Goal: Transaction & Acquisition: Subscribe to service/newsletter

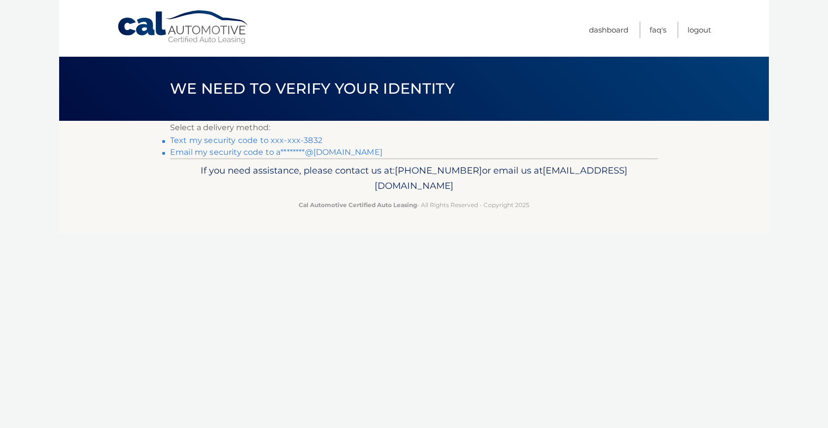
click at [317, 139] on link "Text my security code to xxx-xxx-3832" at bounding box center [246, 140] width 152 height 9
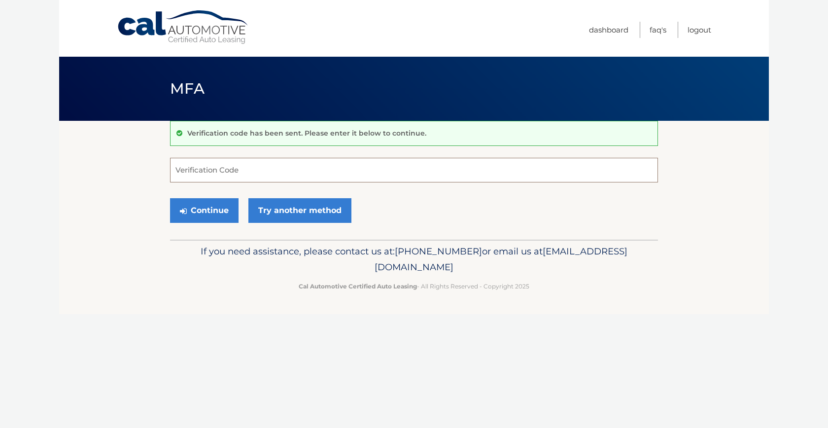
click at [351, 176] on input "Verification Code" at bounding box center [414, 170] width 488 height 25
type input "750901"
click at [224, 215] on button "Continue" at bounding box center [204, 210] width 69 height 25
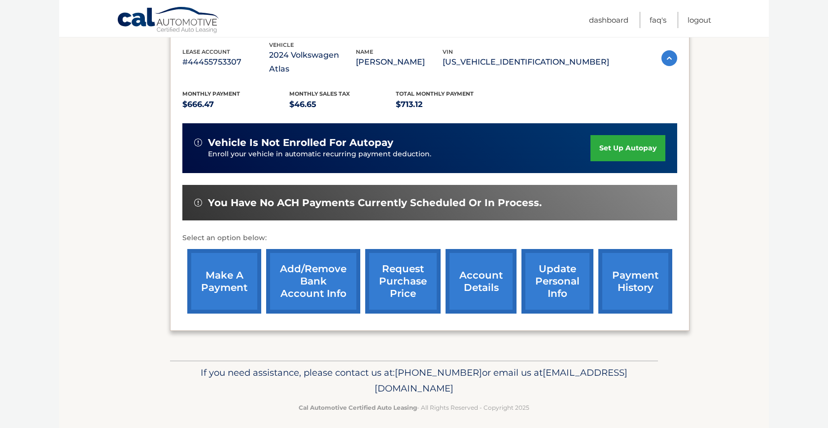
scroll to position [178, 0]
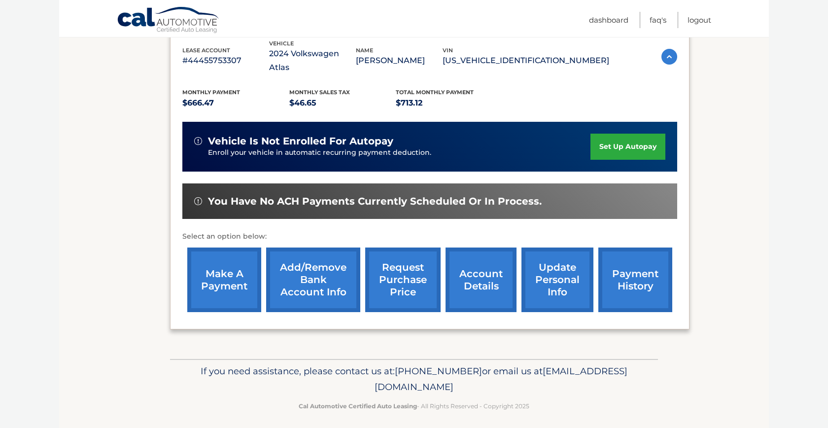
click at [249, 299] on link "make a payment" at bounding box center [224, 280] width 74 height 65
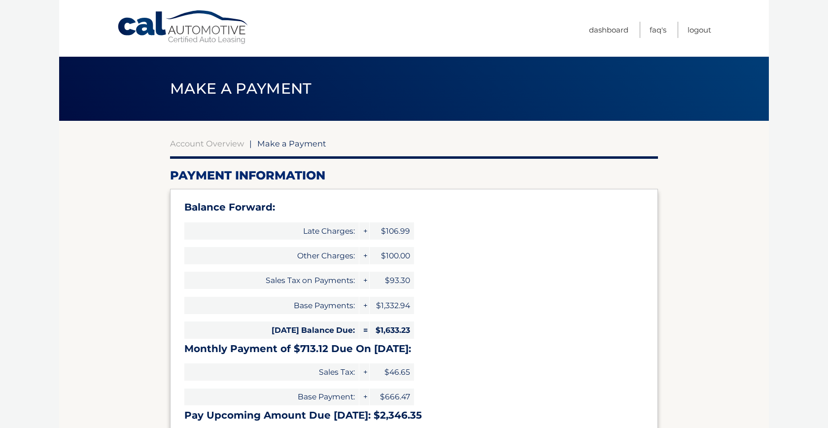
select select "ODRkZWY5OWUtZWY2Ny00MWJmLWFiZTYtOWUwZjAyMTQyYWVi"
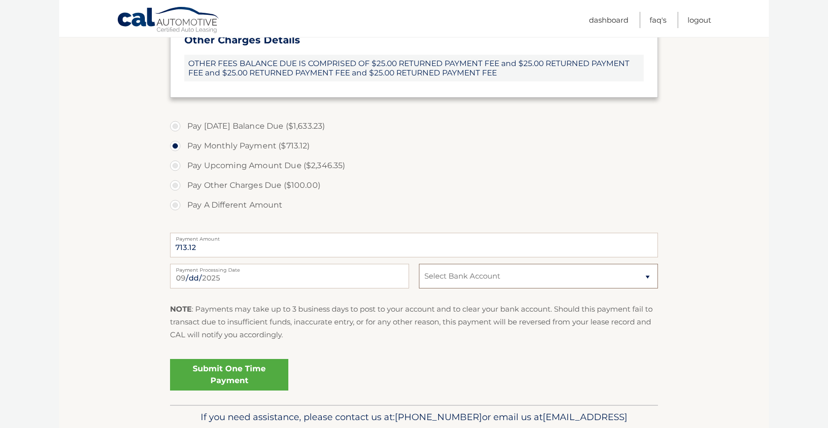
scroll to position [400, 0]
select select "ODRkZWY5OWUtZWY2Ny00MWJmLWFiZTYtOWUwZjAyMTQyYWVi"
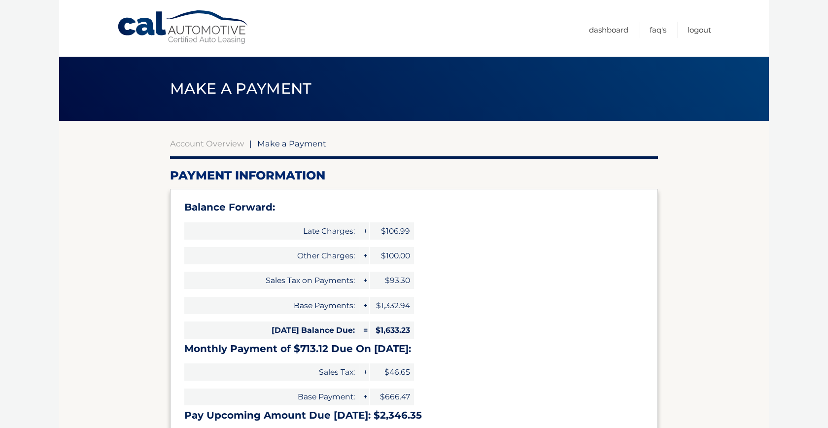
scroll to position [0, 0]
click at [223, 145] on link "Account Overview" at bounding box center [207, 144] width 74 height 10
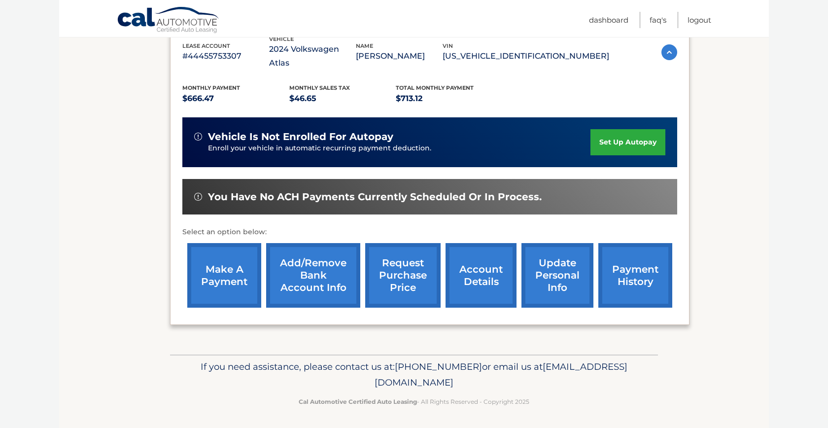
scroll to position [181, 0]
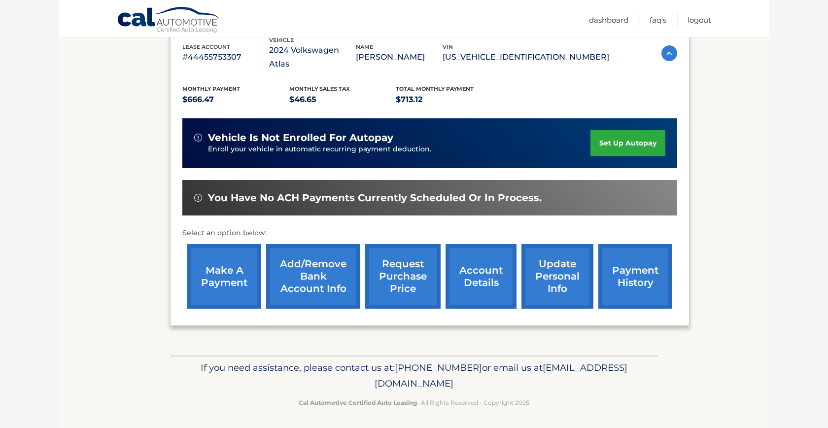
click at [329, 290] on link "Add/Remove bank account info" at bounding box center [313, 276] width 94 height 65
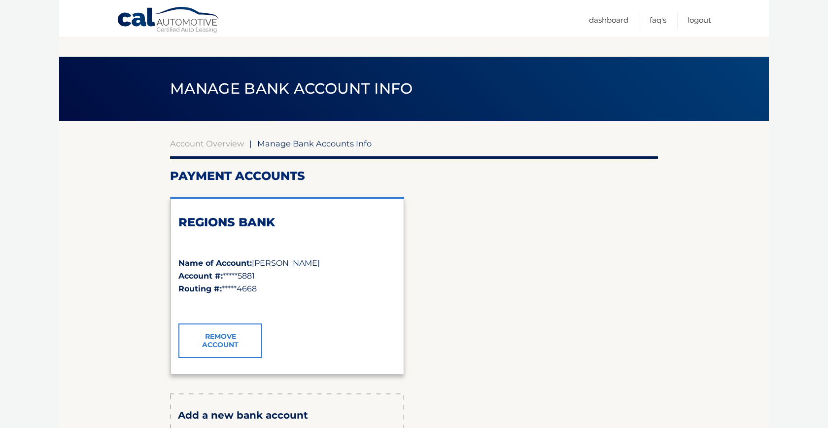
scroll to position [141, 0]
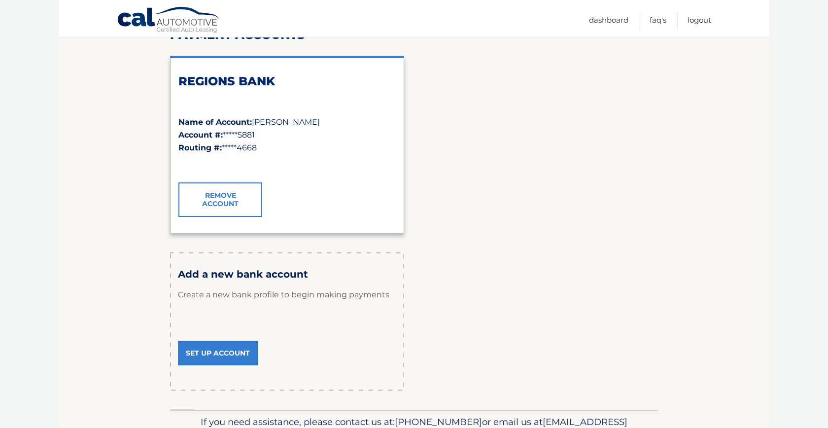
click at [242, 344] on link "Set Up Account" at bounding box center [218, 353] width 80 height 25
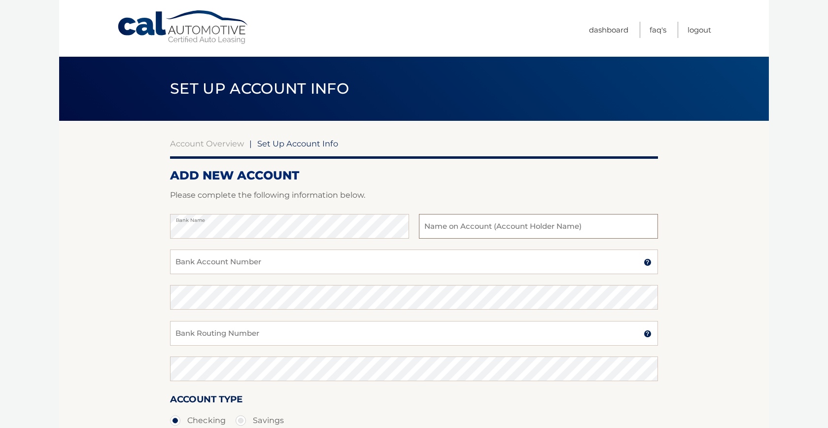
click at [430, 235] on input "text" at bounding box center [538, 226] width 239 height 25
click at [444, 231] on input "Joan Vargas Arango" at bounding box center [538, 226] width 239 height 25
type input "Joan Alberto Vargas Arango"
click at [325, 264] on input "Bank Account Number" at bounding box center [414, 261] width 488 height 25
type input "0365575911"
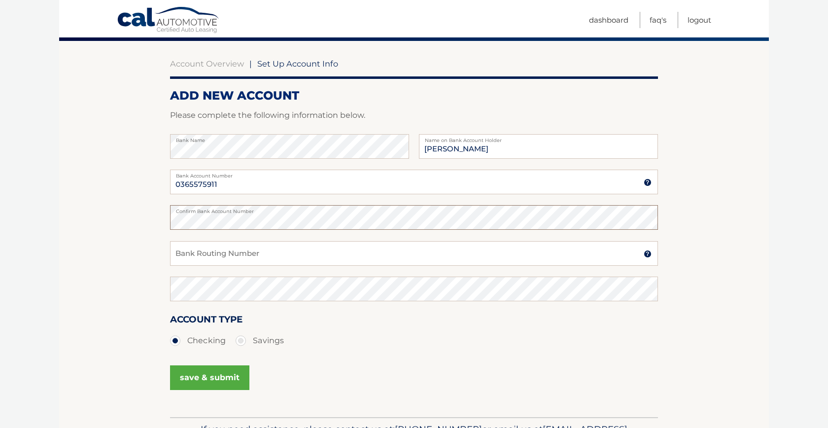
scroll to position [83, 0]
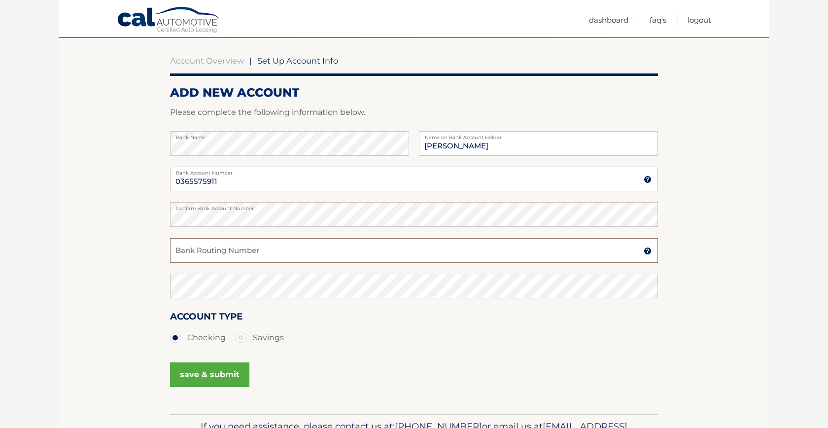
click at [292, 252] on input "Bank Routing Number" at bounding box center [414, 250] width 488 height 25
type input "063104668"
click at [354, 301] on div "Confirm Bank Routing Number" at bounding box center [414, 292] width 488 height 36
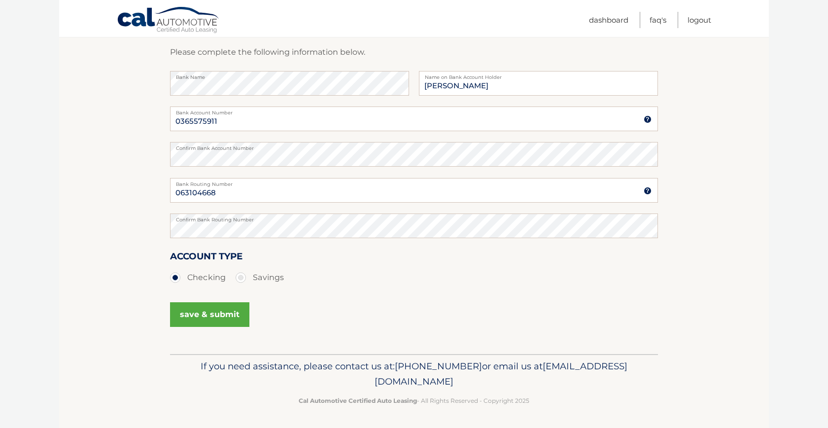
scroll to position [142, 0]
click at [243, 317] on button "save & submit" at bounding box center [209, 315] width 79 height 25
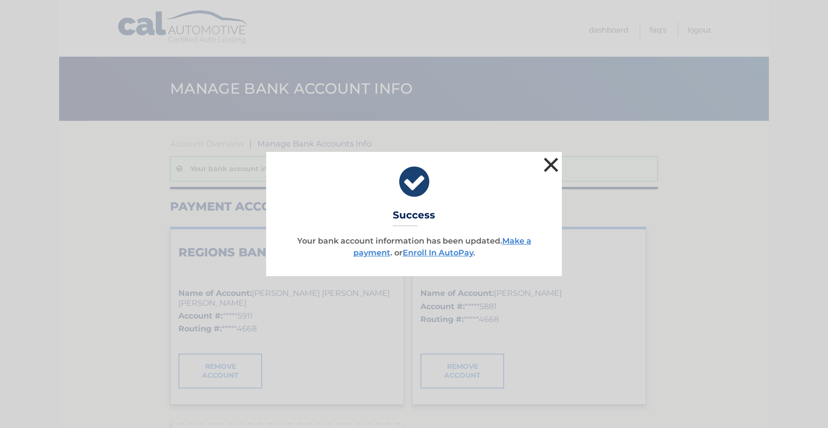
click at [542, 164] on button "×" at bounding box center [551, 165] width 20 height 20
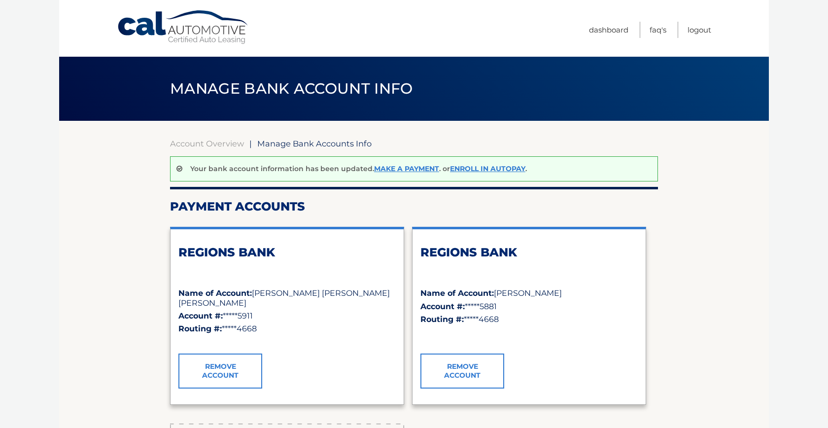
click at [271, 142] on span "Manage Bank Accounts Info" at bounding box center [314, 144] width 114 height 10
click at [234, 142] on link "Account Overview" at bounding box center [207, 144] width 74 height 10
click at [386, 171] on link "Make a payment" at bounding box center [406, 168] width 65 height 9
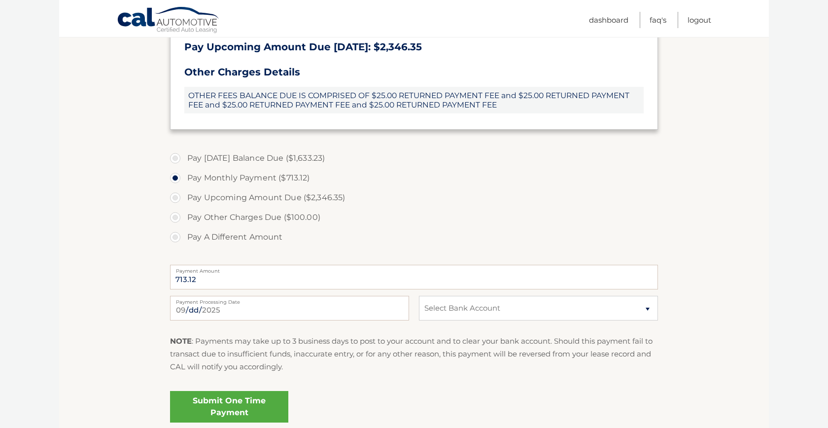
scroll to position [371, 0]
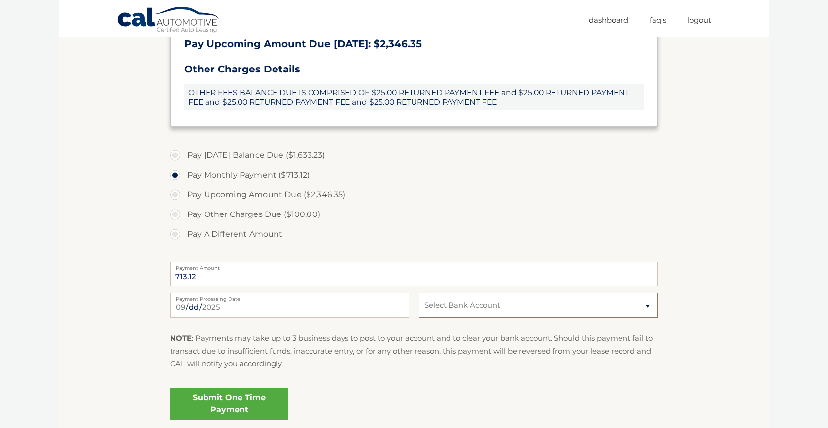
select select "ZWFmYWQ2MDEtMDEzNS00NGFhLThmN2UtODQwMWIwMjRhZDNk"
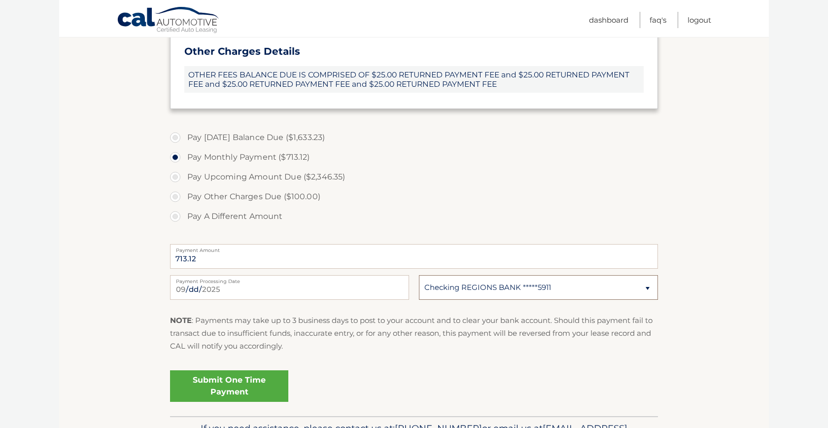
scroll to position [392, 0]
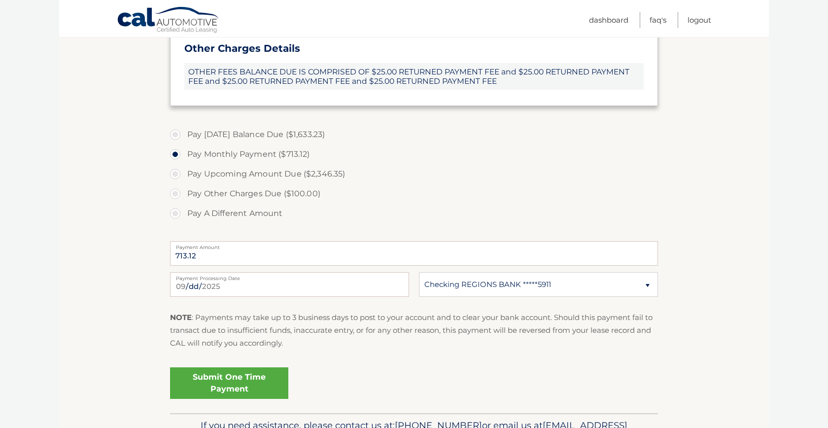
click at [269, 372] on link "Submit One Time Payment" at bounding box center [229, 383] width 118 height 32
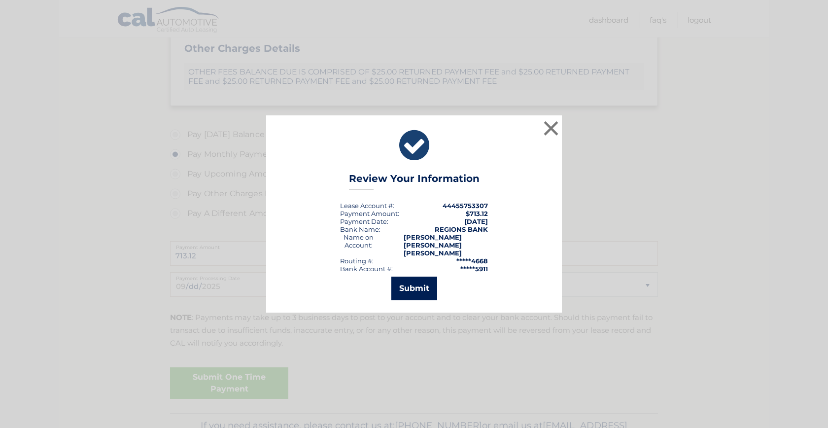
click at [425, 284] on button "Submit" at bounding box center [414, 289] width 46 height 24
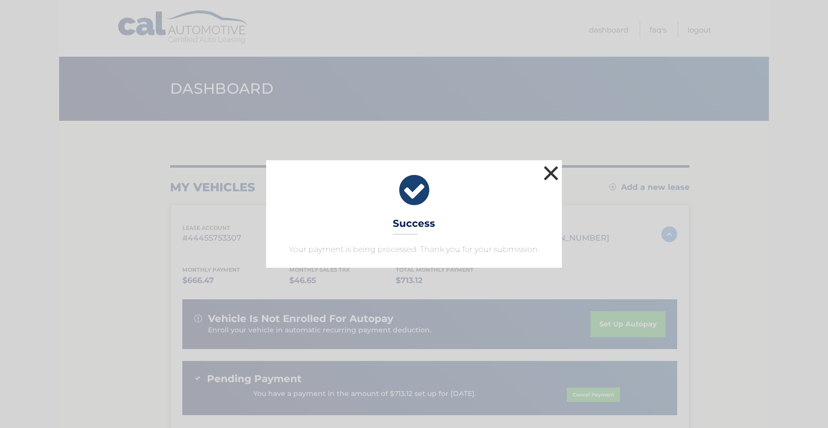
click at [547, 170] on button "×" at bounding box center [551, 173] width 20 height 20
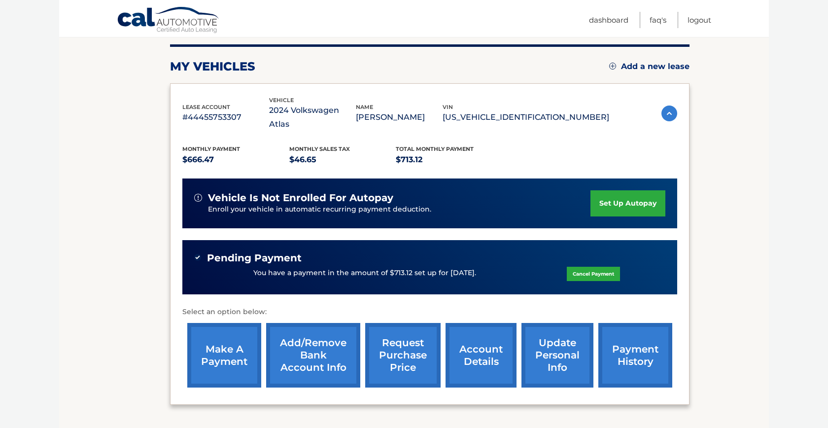
scroll to position [119, 0]
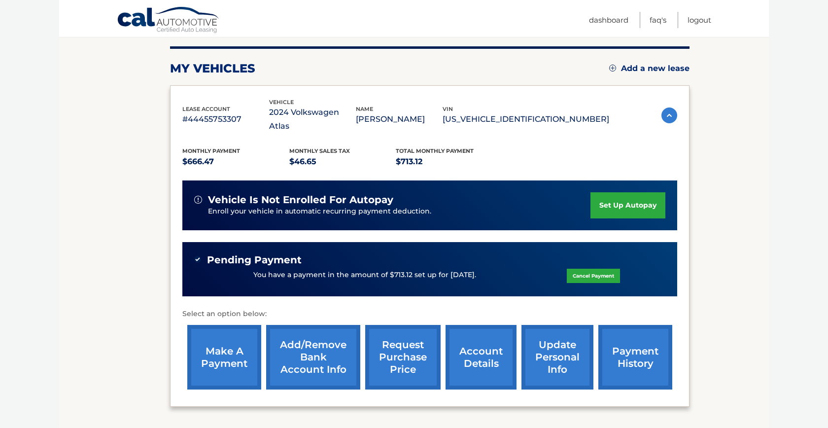
click at [251, 337] on link "make a payment" at bounding box center [224, 357] width 74 height 65
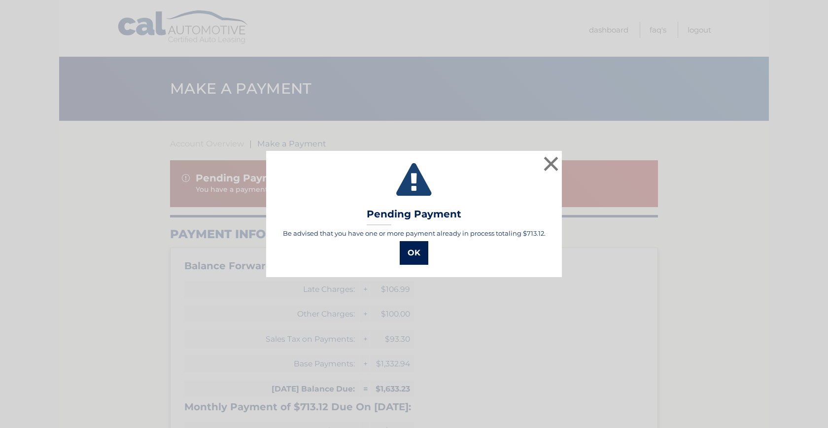
click at [421, 242] on button "OK" at bounding box center [414, 253] width 29 height 24
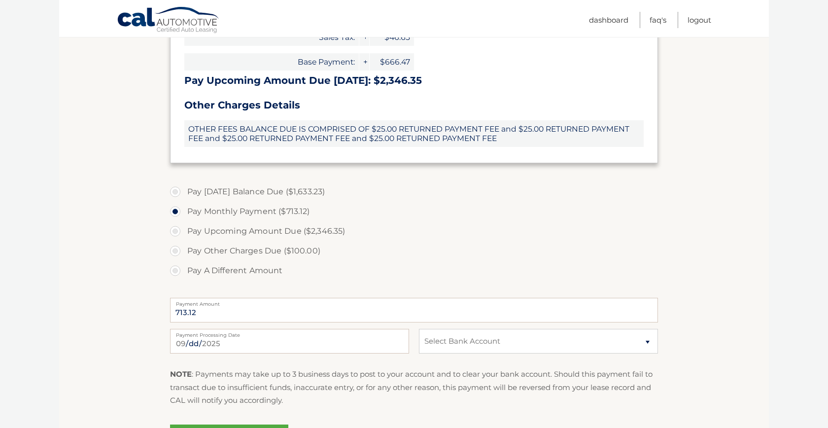
scroll to position [393, 0]
click at [284, 333] on label "Payment Processing Date" at bounding box center [289, 333] width 239 height 8
click at [284, 333] on input "2025-09-08" at bounding box center [289, 341] width 239 height 25
type input "2025-09-10"
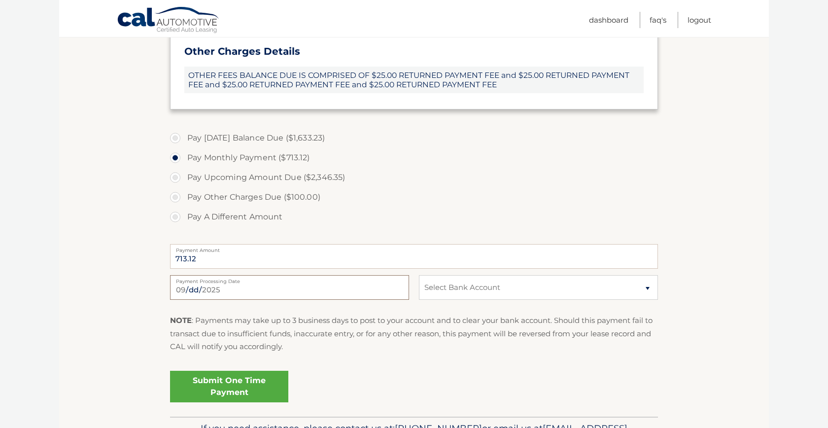
scroll to position [480, 0]
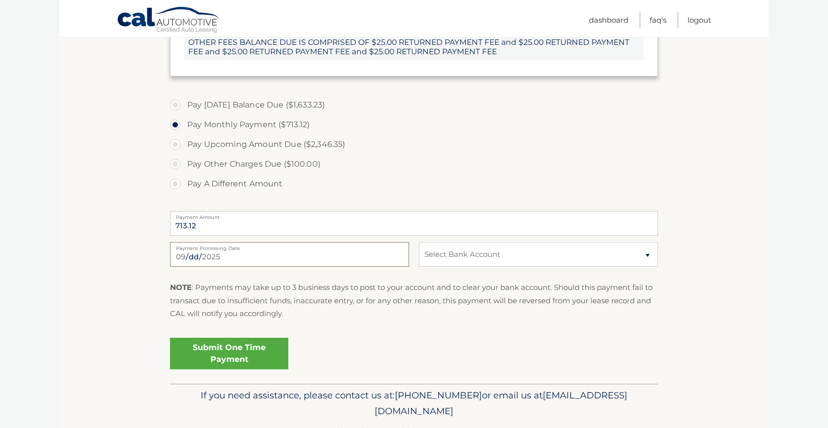
click at [214, 258] on input "2025-09-10" at bounding box center [289, 254] width 239 height 25
click at [410, 296] on p "NOTE : Payments may take up to 3 business days to post to your account and to c…" at bounding box center [414, 300] width 488 height 39
select select "ZWFmYWQ2MDEtMDEzNS00NGFhLThmN2UtODQwMWIwMjRhZDNk"
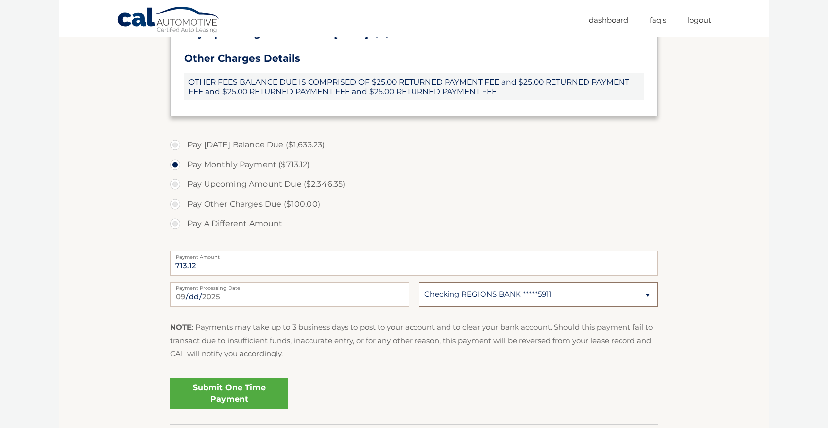
scroll to position [446, 0]
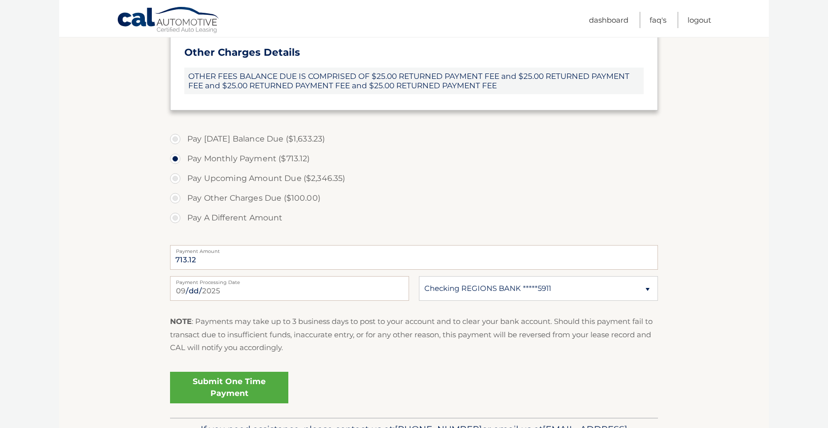
click at [243, 380] on link "Submit One Time Payment" at bounding box center [229, 388] width 118 height 32
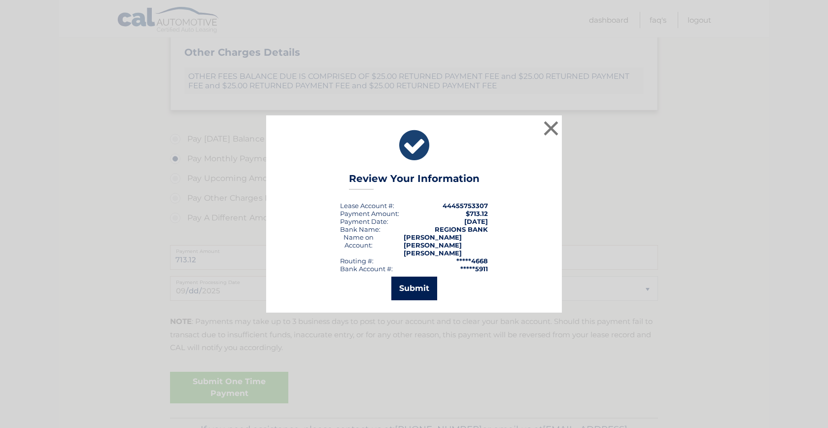
click at [426, 281] on button "Submit" at bounding box center [414, 289] width 46 height 24
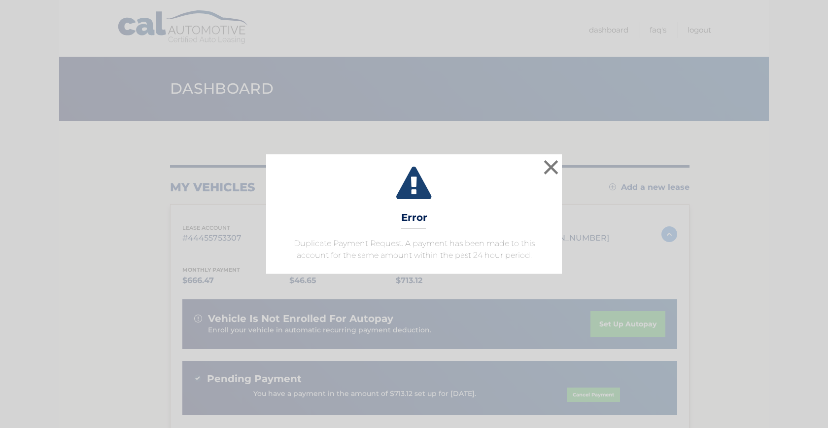
click at [549, 124] on div "× Error Duplicate Payment Request. A payment has been made to this account for …" at bounding box center [414, 214] width 828 height 428
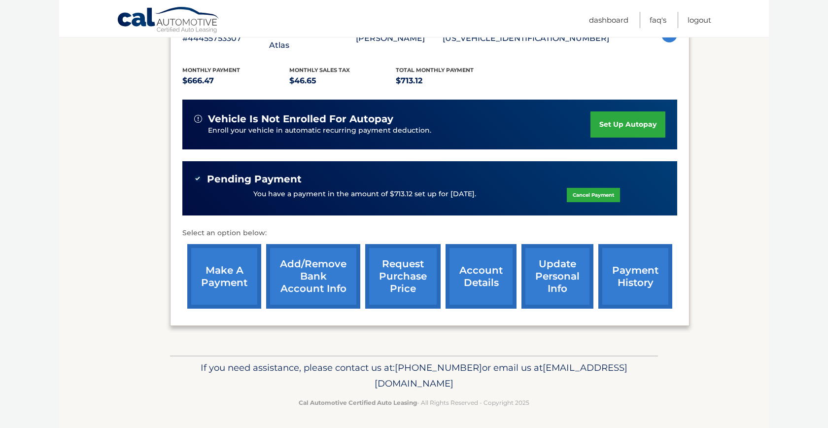
scroll to position [199, 0]
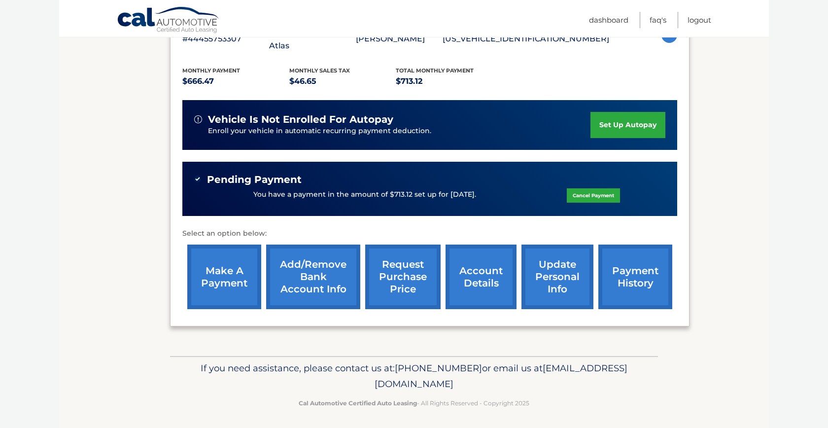
click at [621, 124] on link "set up autopay" at bounding box center [628, 125] width 75 height 26
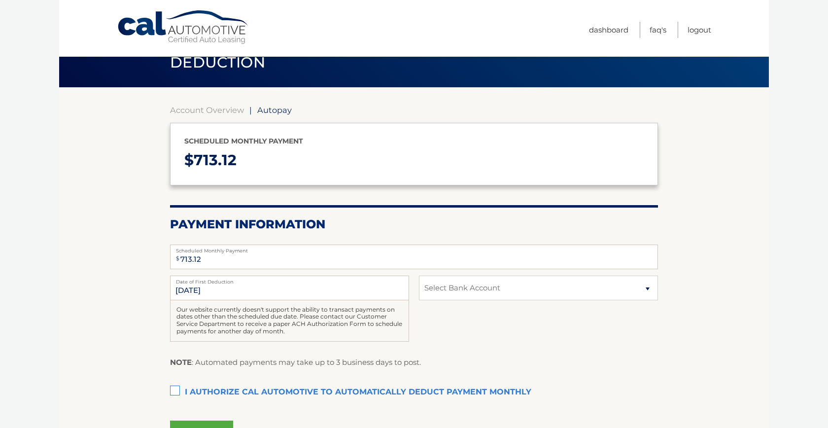
scroll to position [35, 0]
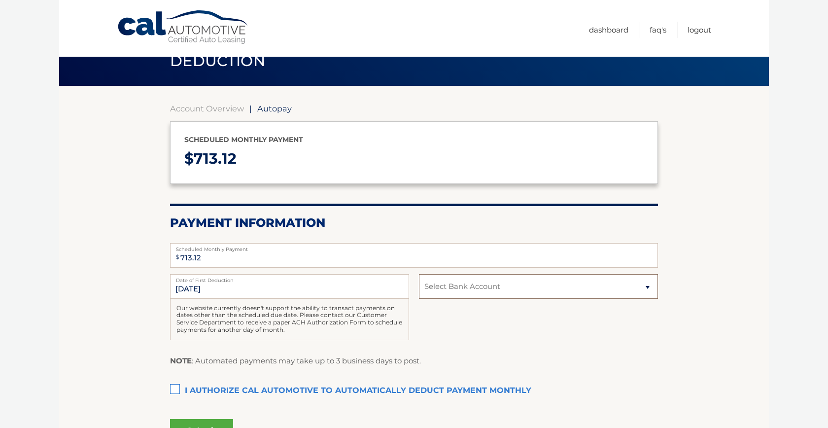
select select "ZWFmYWQ2MDEtMDEzNS00NGFhLThmN2UtODQwMWIwMjRhZDNk"
click at [179, 384] on label "I authorize cal automotive to automatically deduct payment monthly This checkbo…" at bounding box center [414, 391] width 488 height 20
click at [0, 0] on input "I authorize cal automotive to automatically deduct payment monthly This checkbo…" at bounding box center [0, 0] width 0 height 0
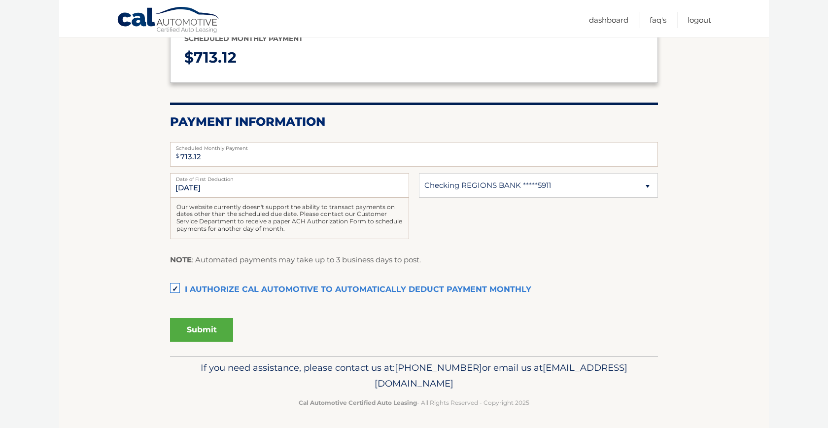
scroll to position [136, 0]
click at [215, 322] on button "Submit" at bounding box center [201, 331] width 63 height 24
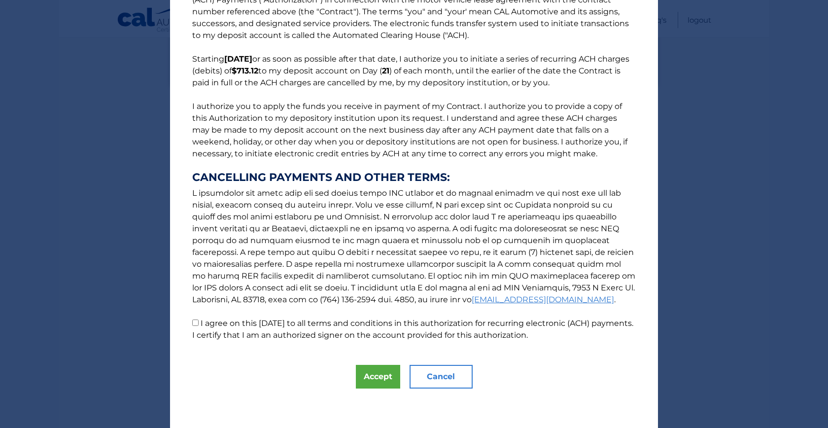
scroll to position [38, 0]
click at [291, 323] on label "I agree on this 09/08/2025 to all terms and conditions in this authorization fo…" at bounding box center [412, 329] width 441 height 21
click at [199, 323] on input "I agree on this 09/08/2025 to all terms and conditions in this authorization fo…" at bounding box center [195, 323] width 6 height 6
checkbox input "true"
click at [369, 363] on div "The words "I" "me" and "my" mean any identified Customer who signs this Authori…" at bounding box center [414, 195] width 488 height 466
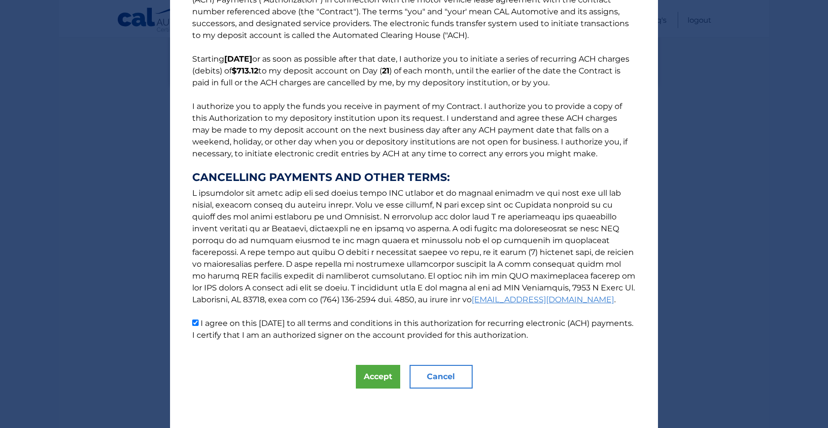
click at [379, 389] on div "The words "I" "me" and "my" mean any identified Customer who signs this Authori…" at bounding box center [414, 195] width 488 height 466
click at [384, 375] on button "Accept" at bounding box center [378, 377] width 44 height 24
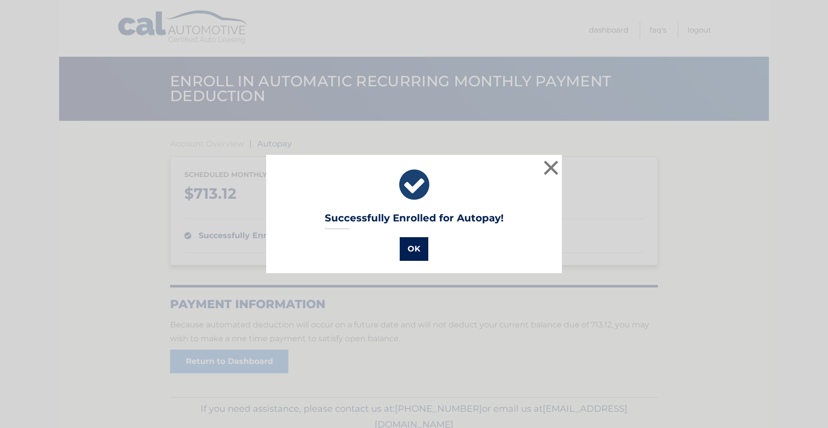
click at [417, 253] on button "OK" at bounding box center [414, 249] width 29 height 24
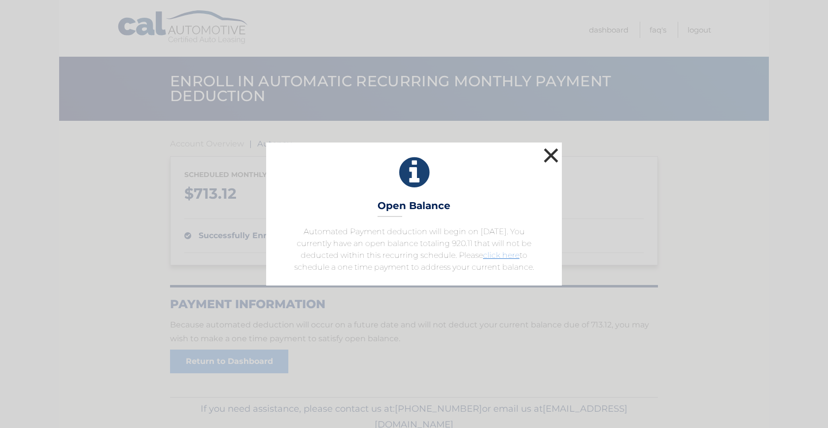
click at [550, 158] on button "×" at bounding box center [551, 155] width 20 height 20
